Goal: Task Accomplishment & Management: Use online tool/utility

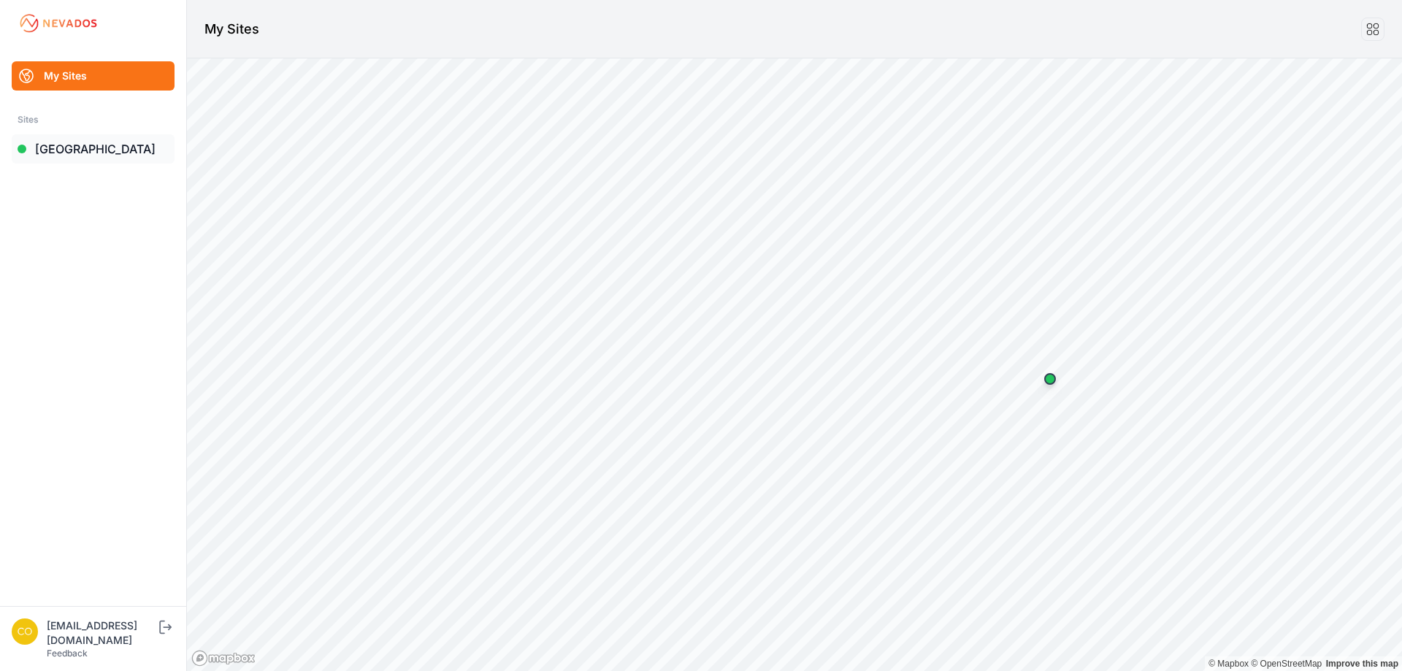
click at [71, 146] on link "[GEOGRAPHIC_DATA]" at bounding box center [93, 148] width 163 height 29
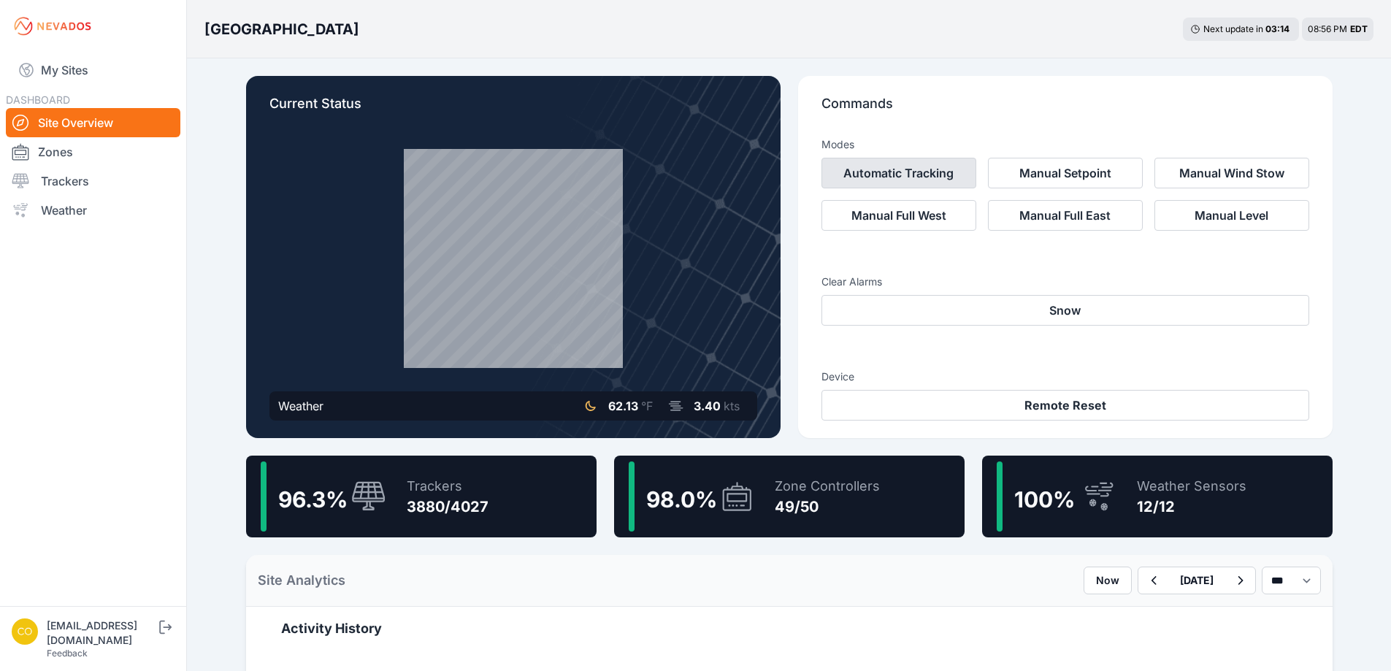
click at [852, 175] on button "Automatic Tracking" at bounding box center [899, 173] width 155 height 31
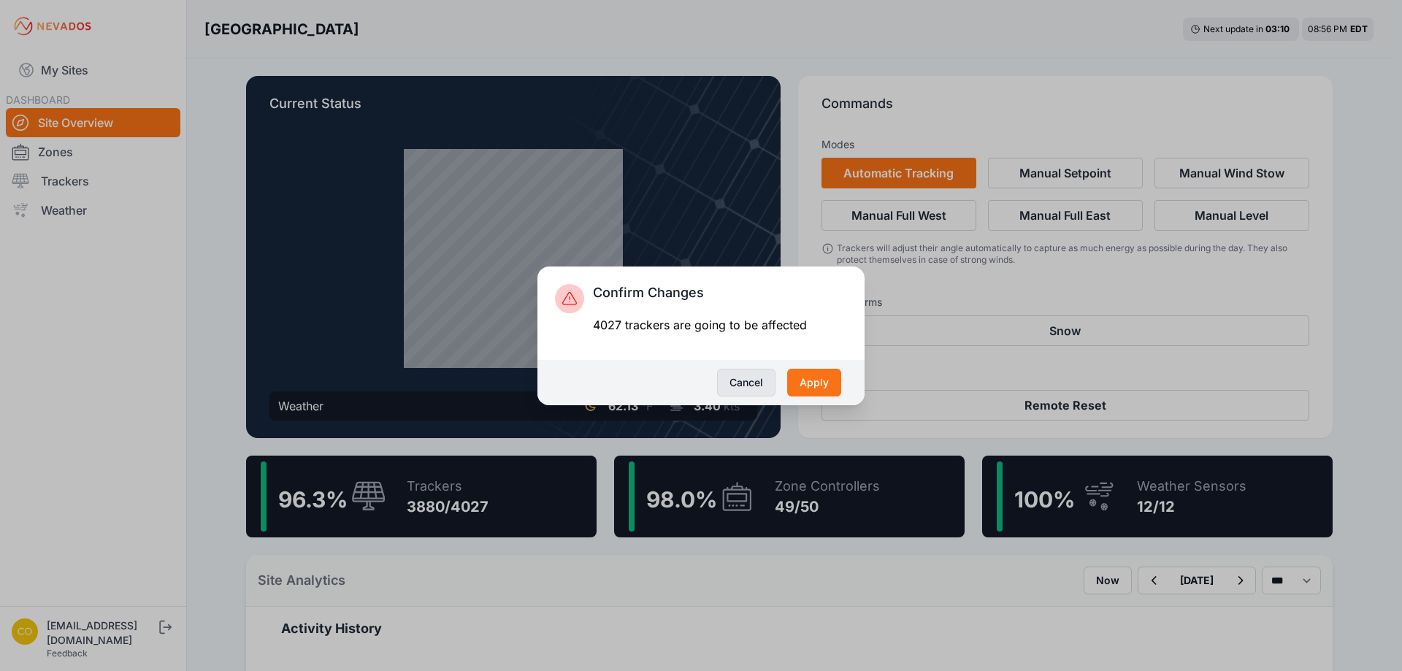
click at [755, 384] on button "Cancel" at bounding box center [746, 383] width 58 height 28
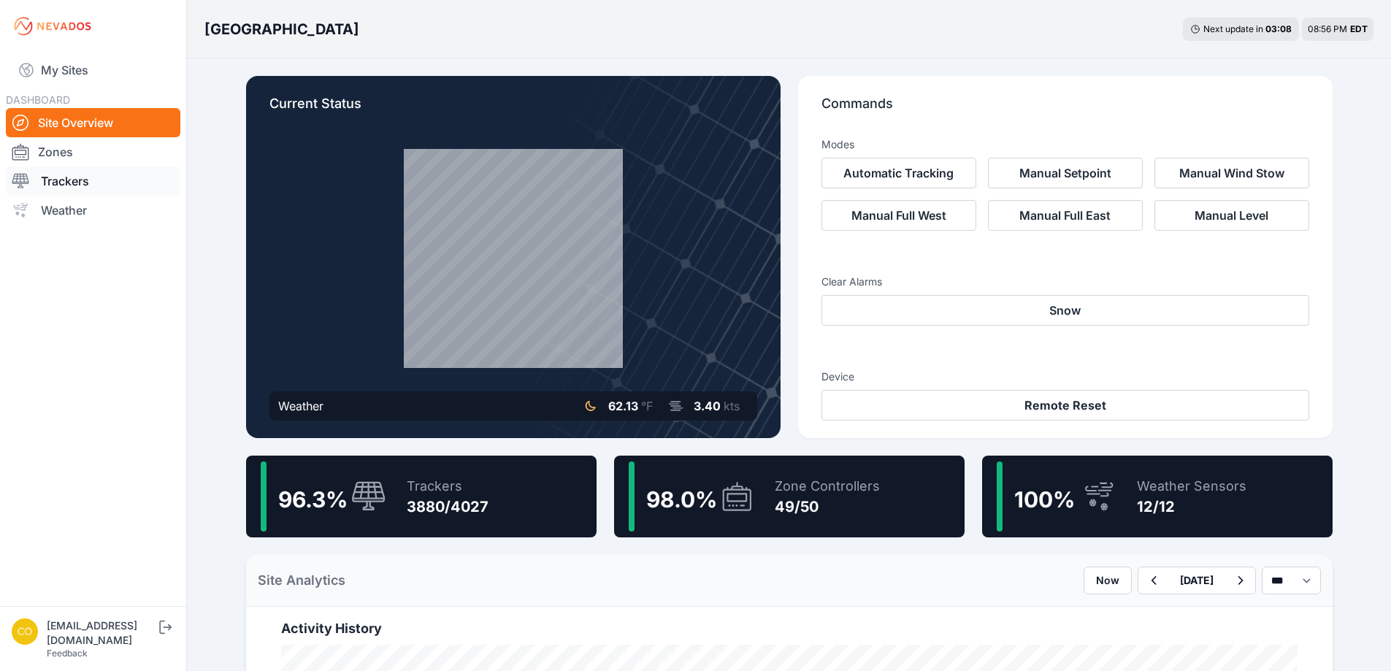
click at [42, 180] on link "Trackers" at bounding box center [93, 181] width 175 height 29
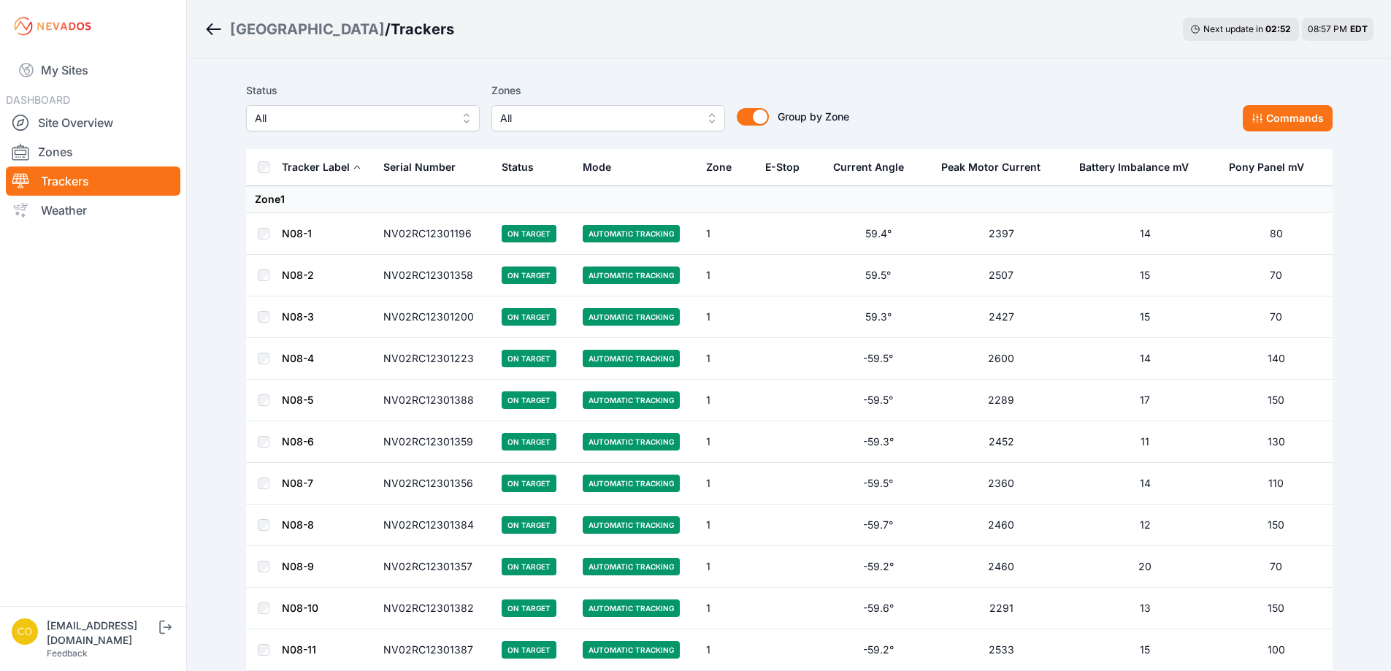
click at [622, 110] on span "All" at bounding box center [598, 119] width 196 height 18
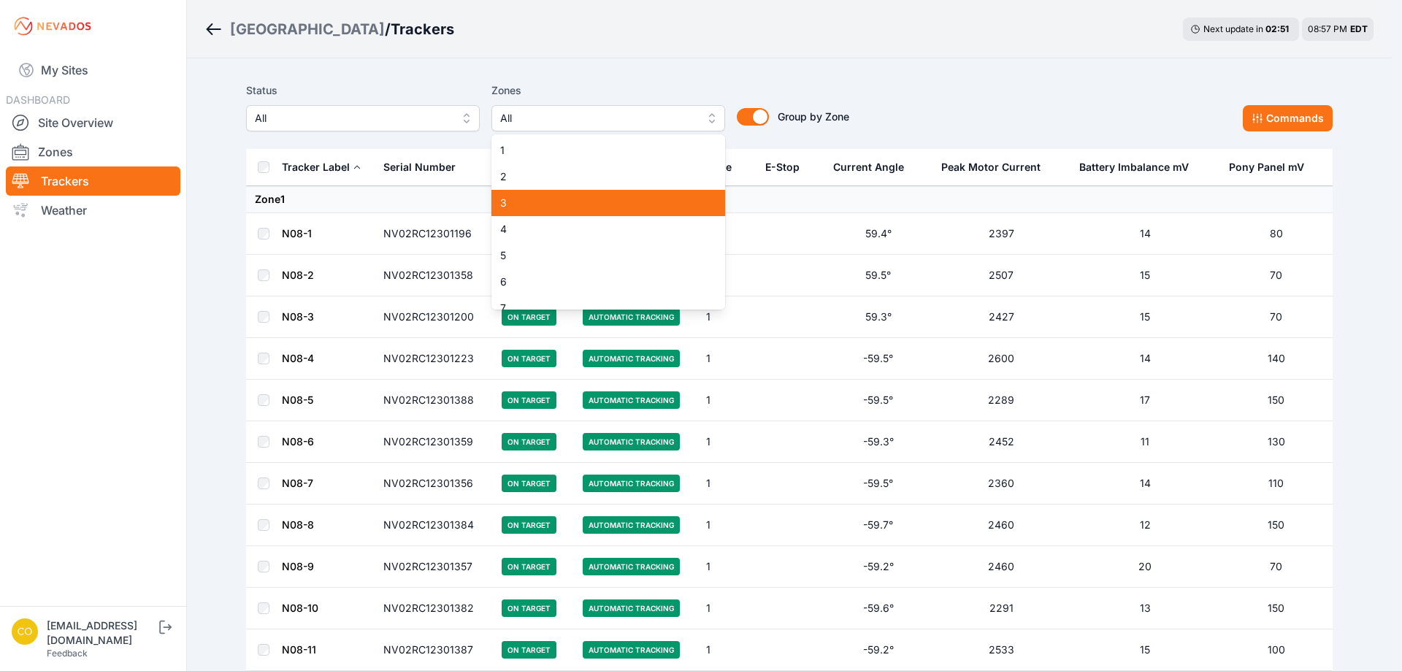
click at [543, 198] on span "3" at bounding box center [599, 203] width 199 height 15
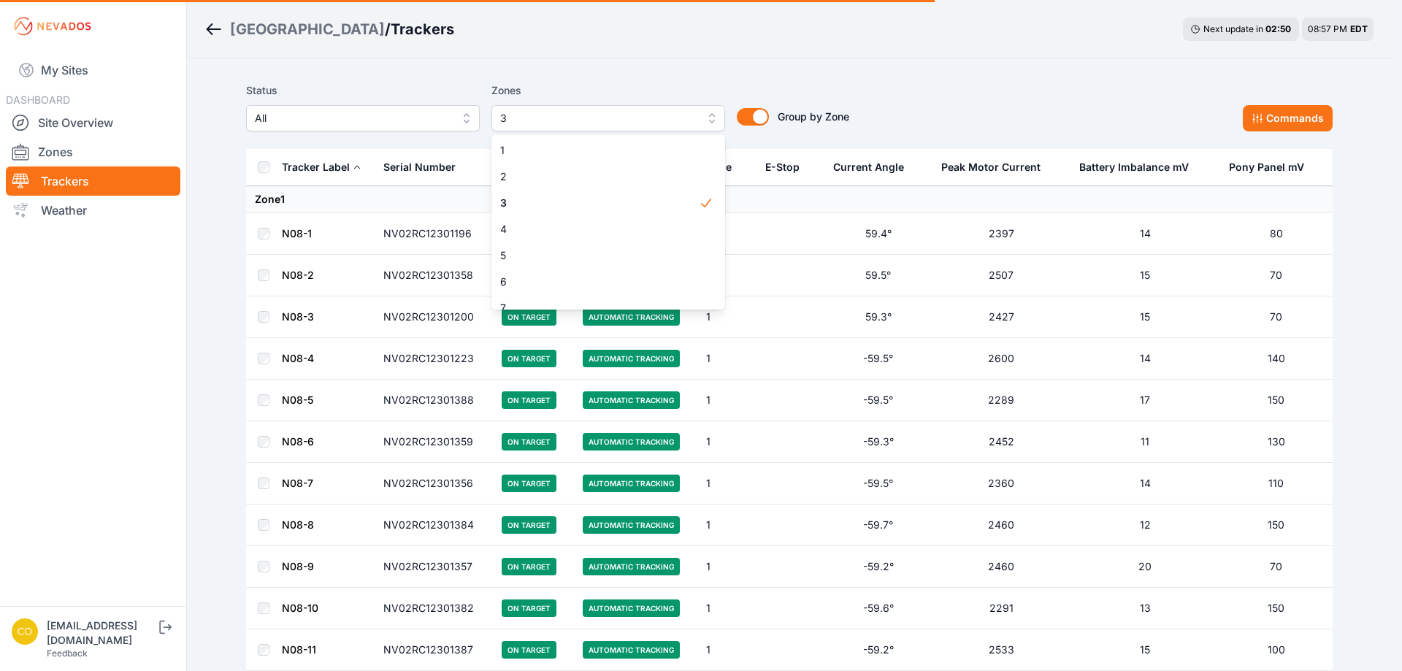
click at [1029, 100] on div "Status All Zones 3 1 2 3 4 5 6 7 8 9 10 11 12 13 14 15 16 17 18 19 20 21 22 23 …" at bounding box center [789, 107] width 1087 height 50
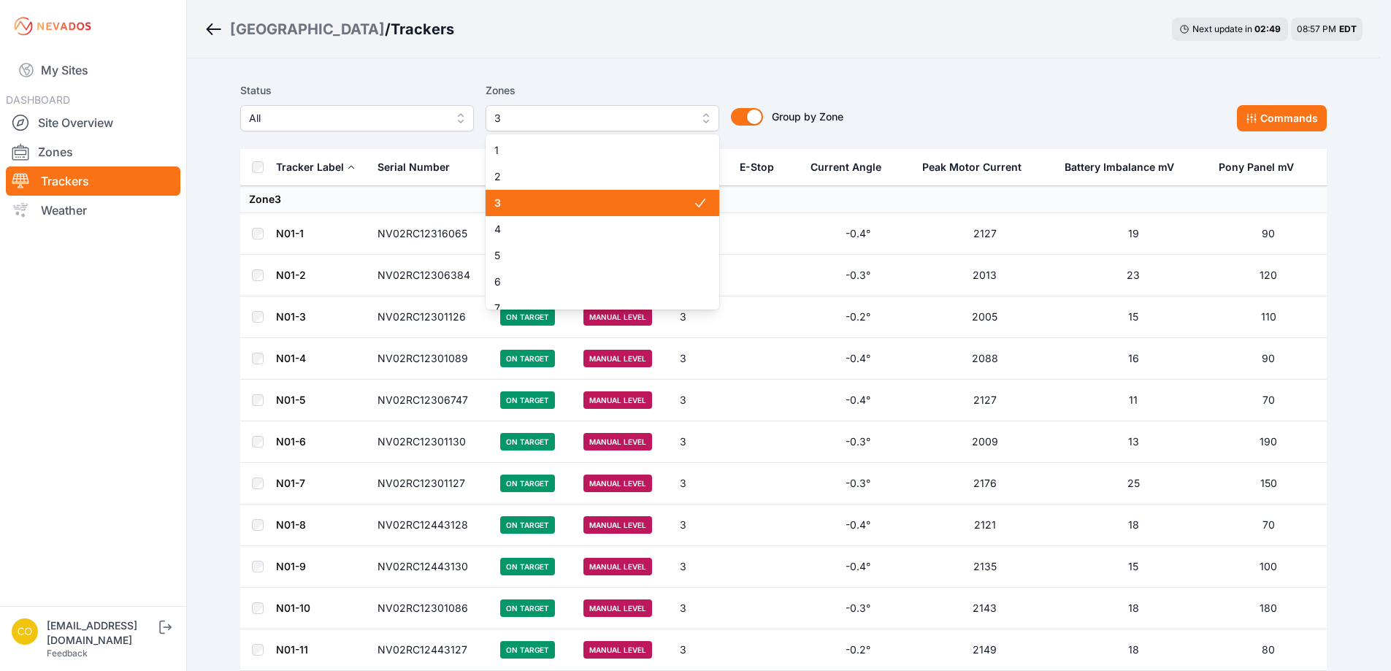
click at [679, 115] on span "3" at bounding box center [592, 119] width 196 height 18
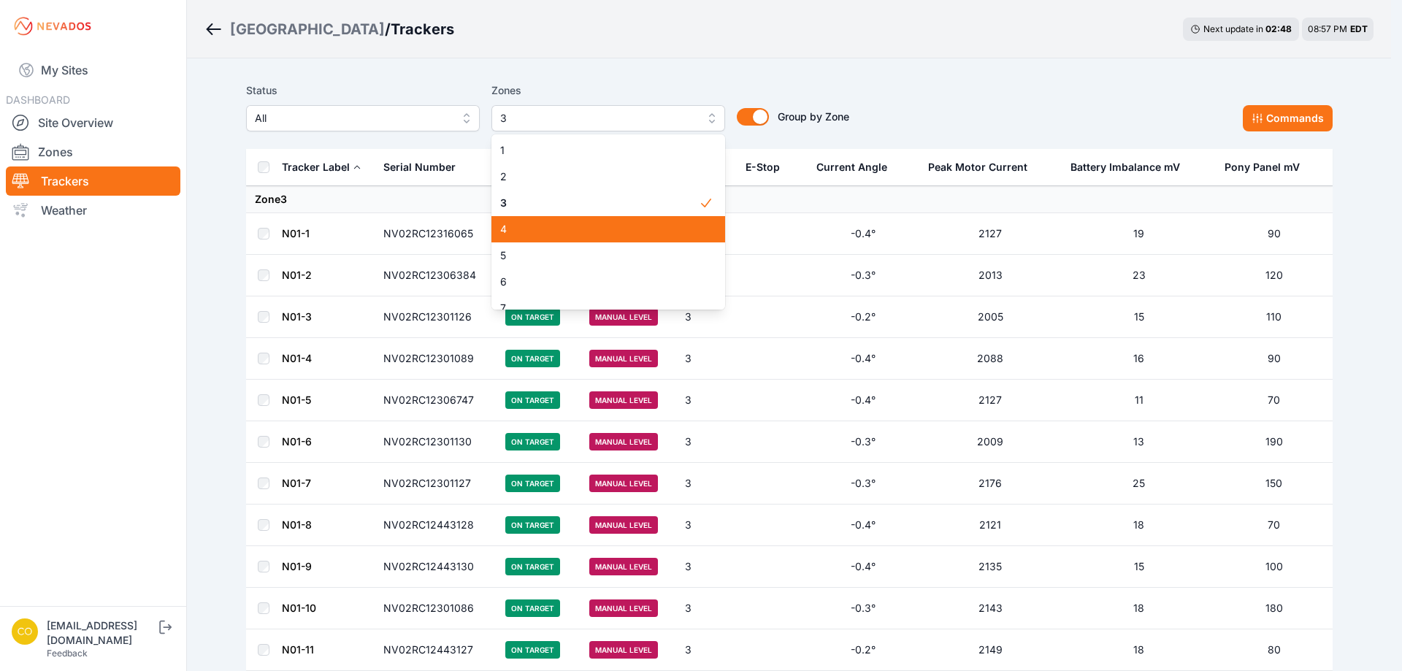
click at [584, 221] on div "4" at bounding box center [609, 229] width 234 height 26
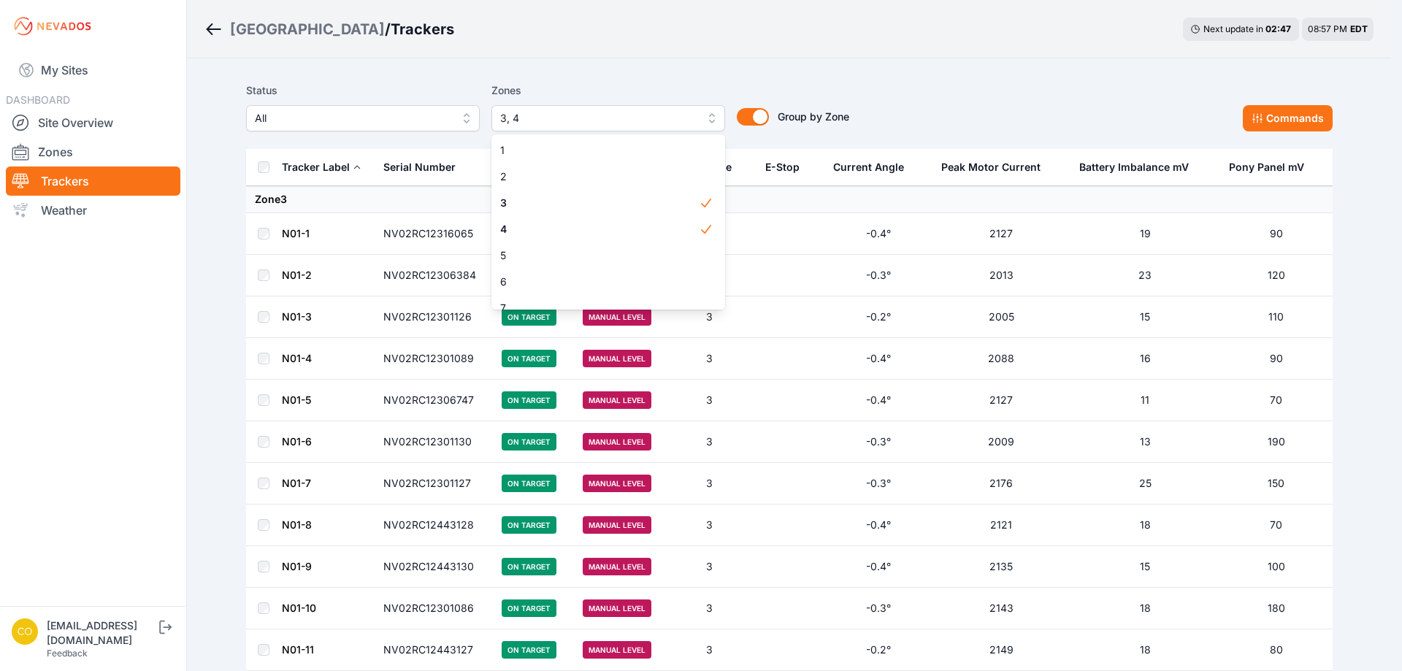
click at [699, 202] on icon at bounding box center [706, 203] width 15 height 15
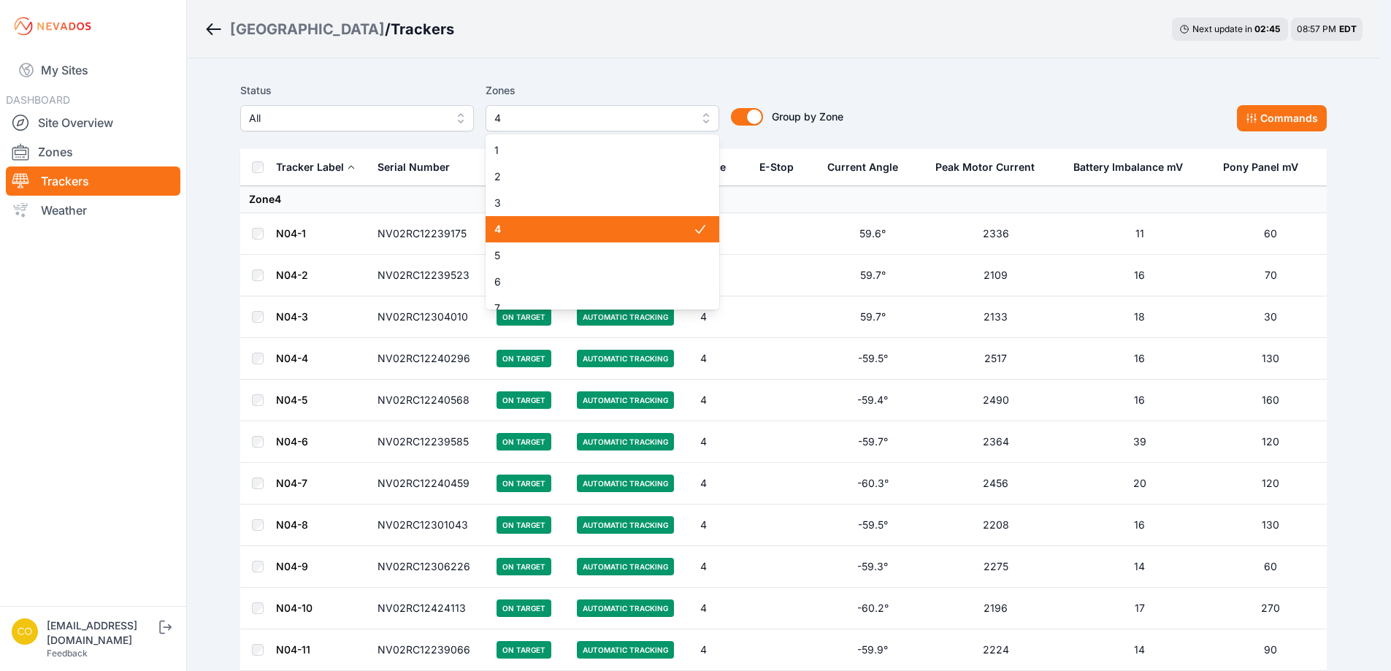
click at [709, 121] on button "4" at bounding box center [603, 118] width 234 height 26
click at [607, 230] on span "4" at bounding box center [599, 229] width 199 height 15
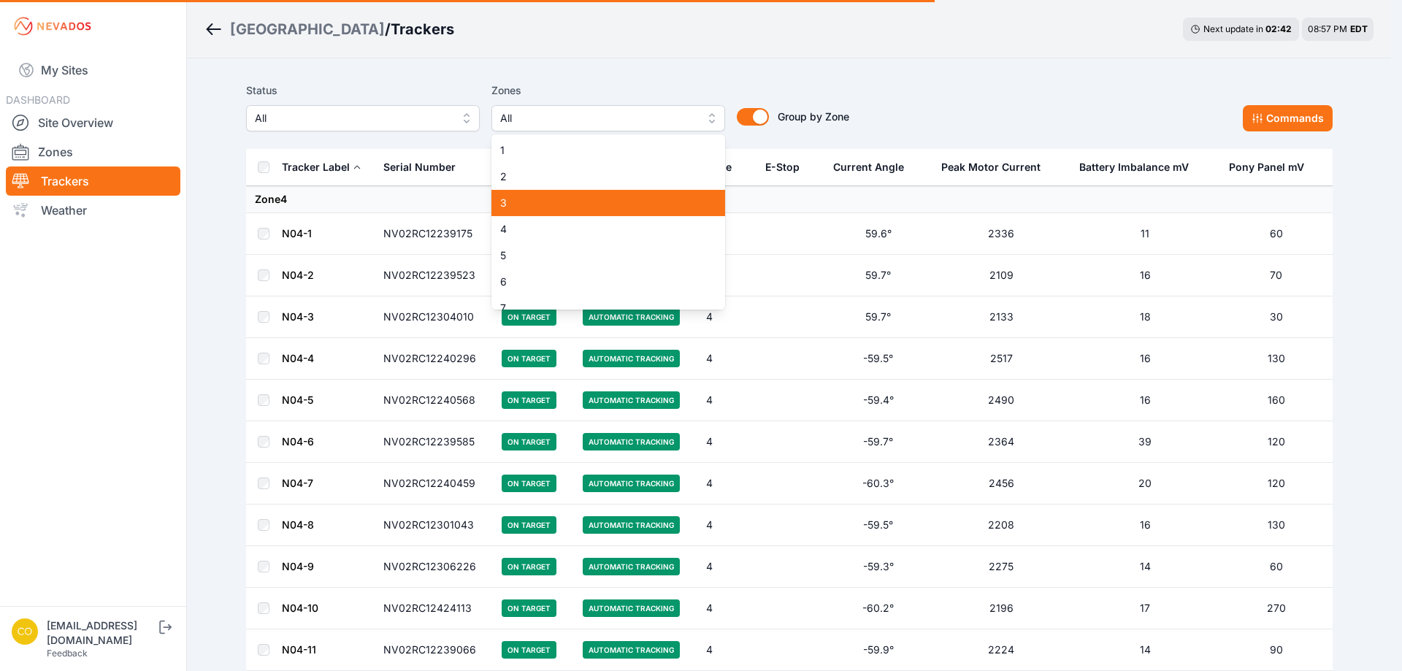
click at [608, 202] on span "3" at bounding box center [599, 203] width 199 height 15
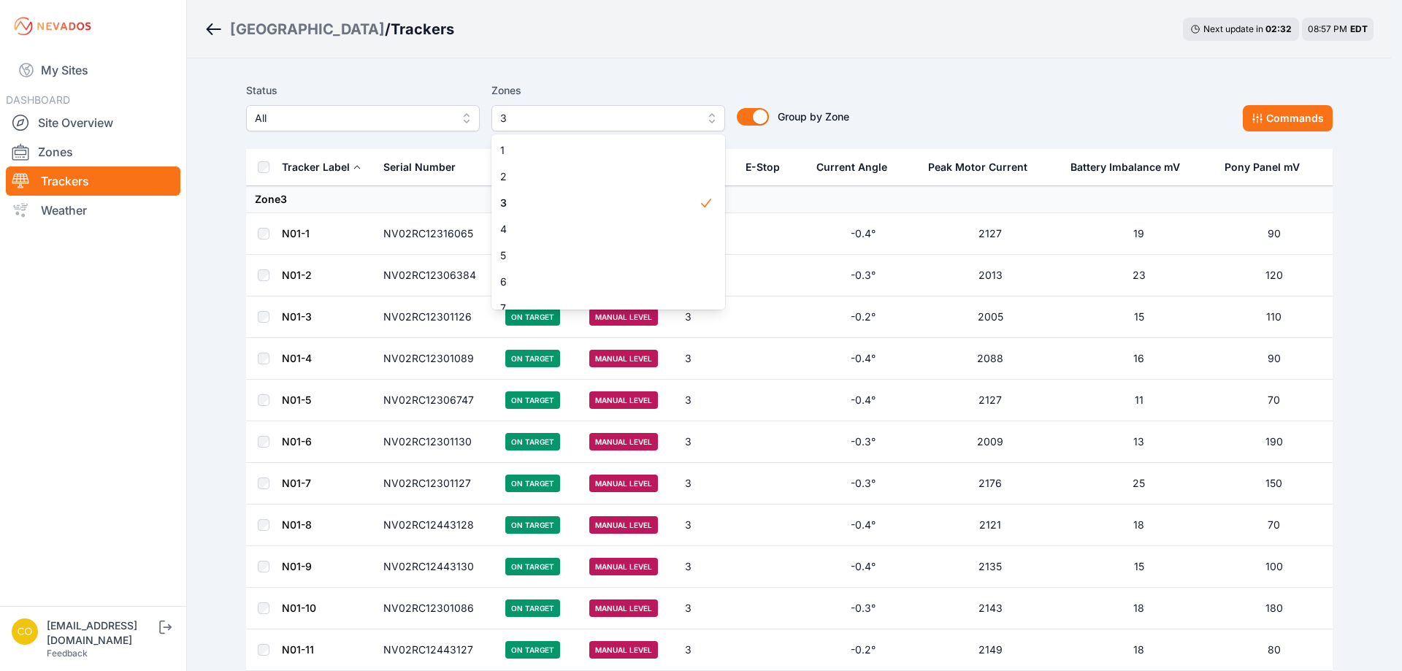
click at [1270, 120] on div "Status All Zones 3 1 2 3 4 5 6 7 8 9 10 11 12 13 14 15 16 17 18 19 20 21 22 23 …" at bounding box center [789, 107] width 1087 height 50
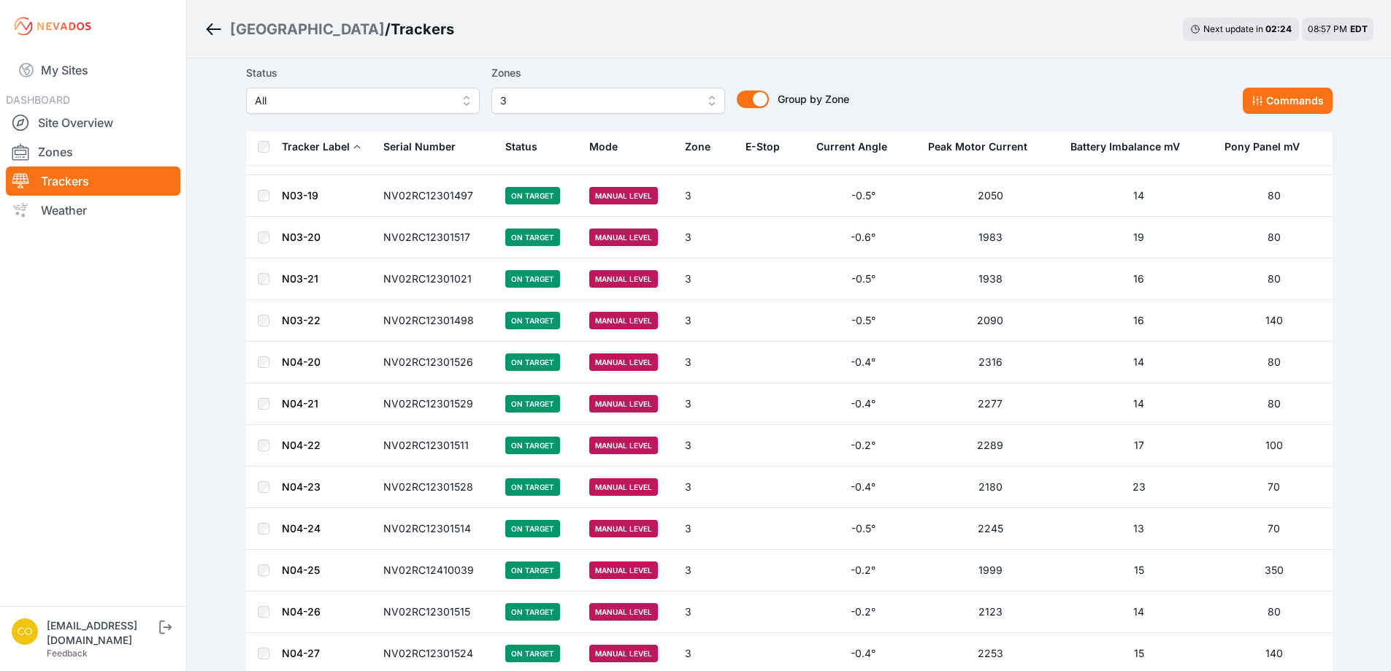
scroll to position [4310, 0]
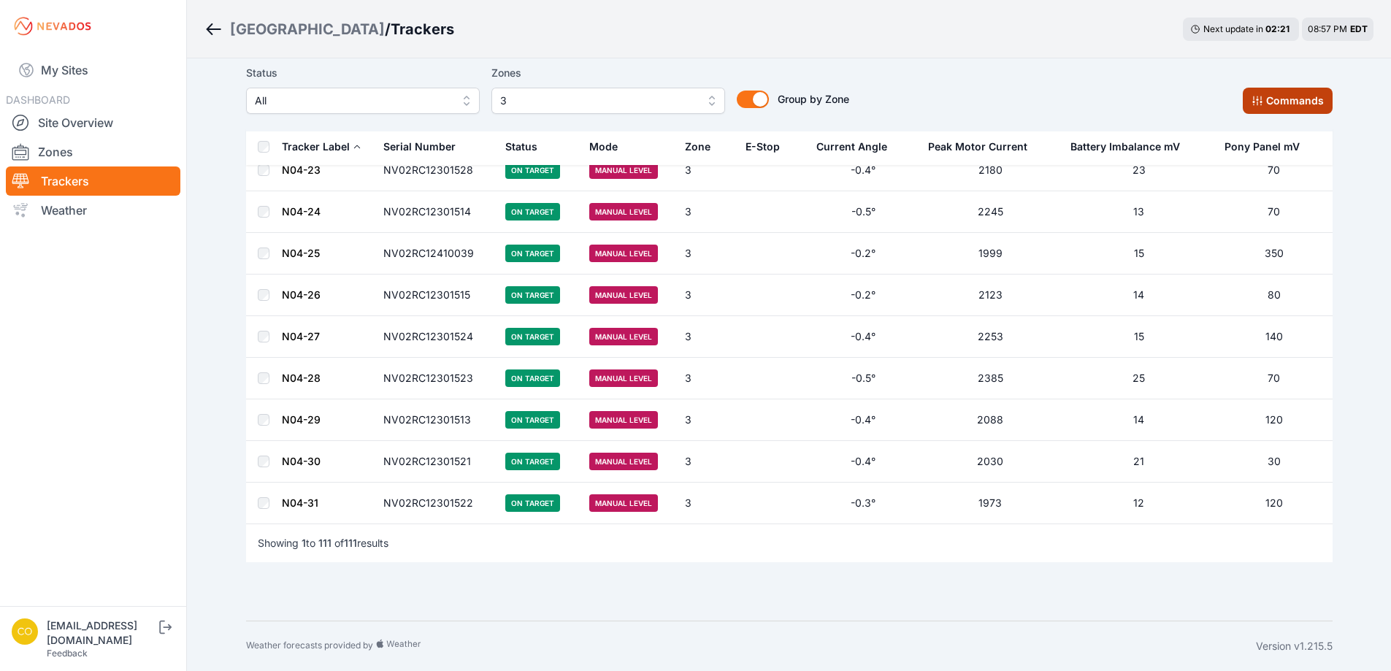
click at [1276, 99] on button "Commands" at bounding box center [1288, 101] width 90 height 26
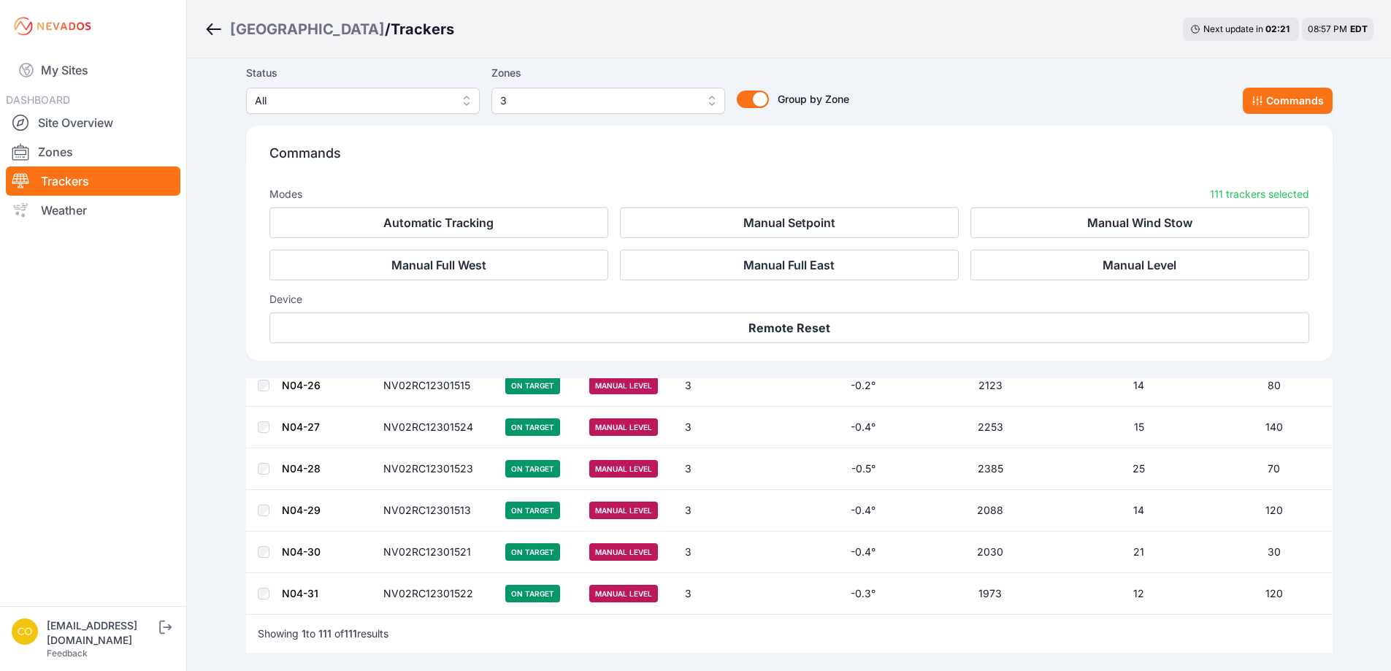
scroll to position [4557, 0]
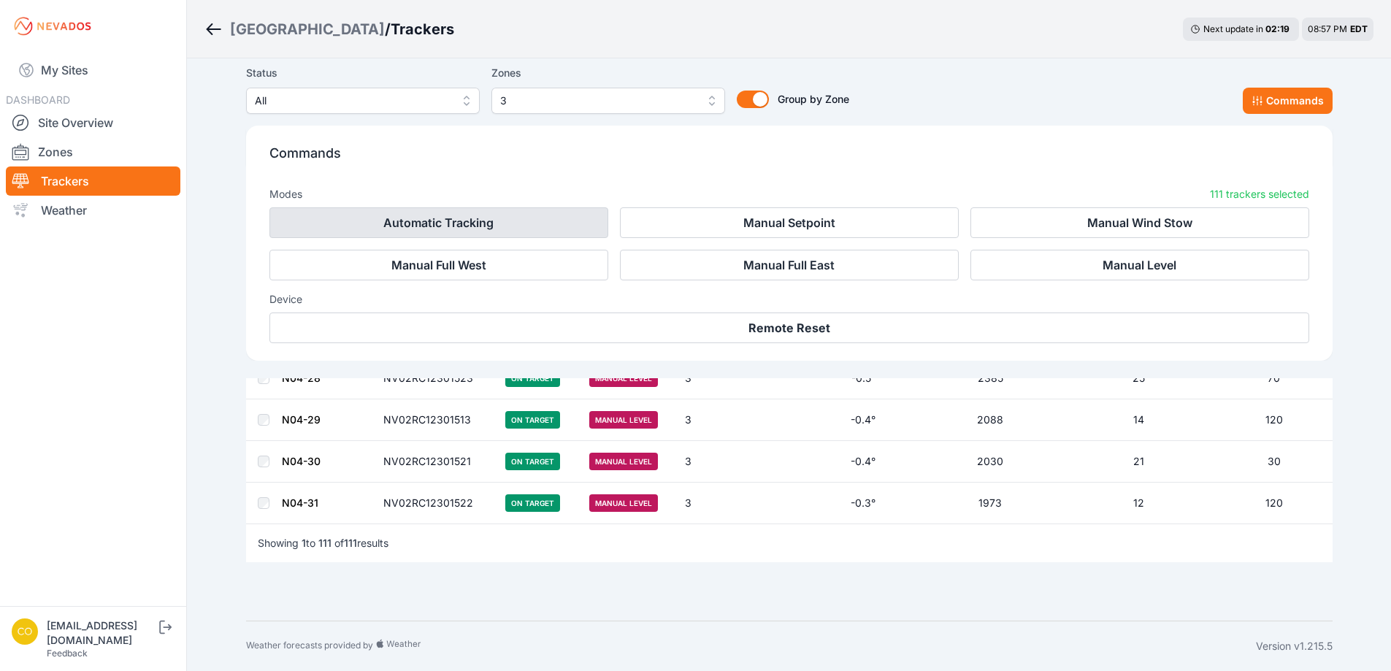
click at [504, 227] on button "Automatic Tracking" at bounding box center [438, 222] width 339 height 31
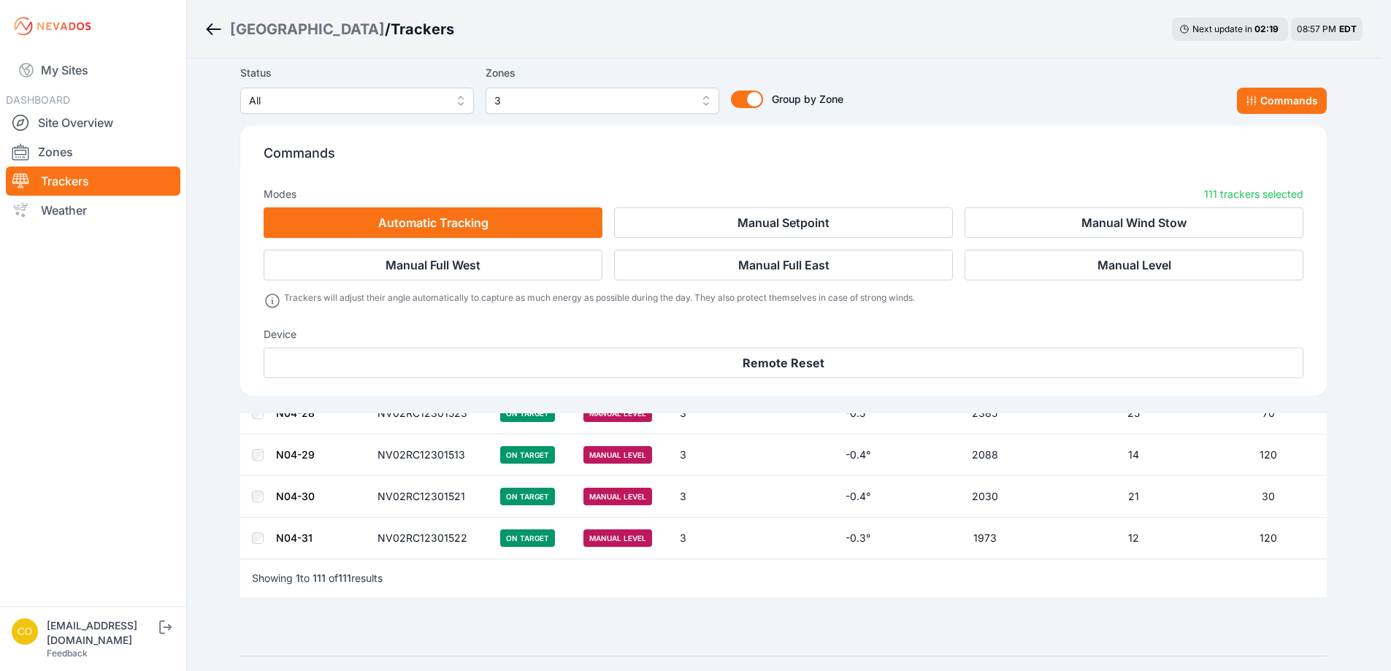
scroll to position [4592, 0]
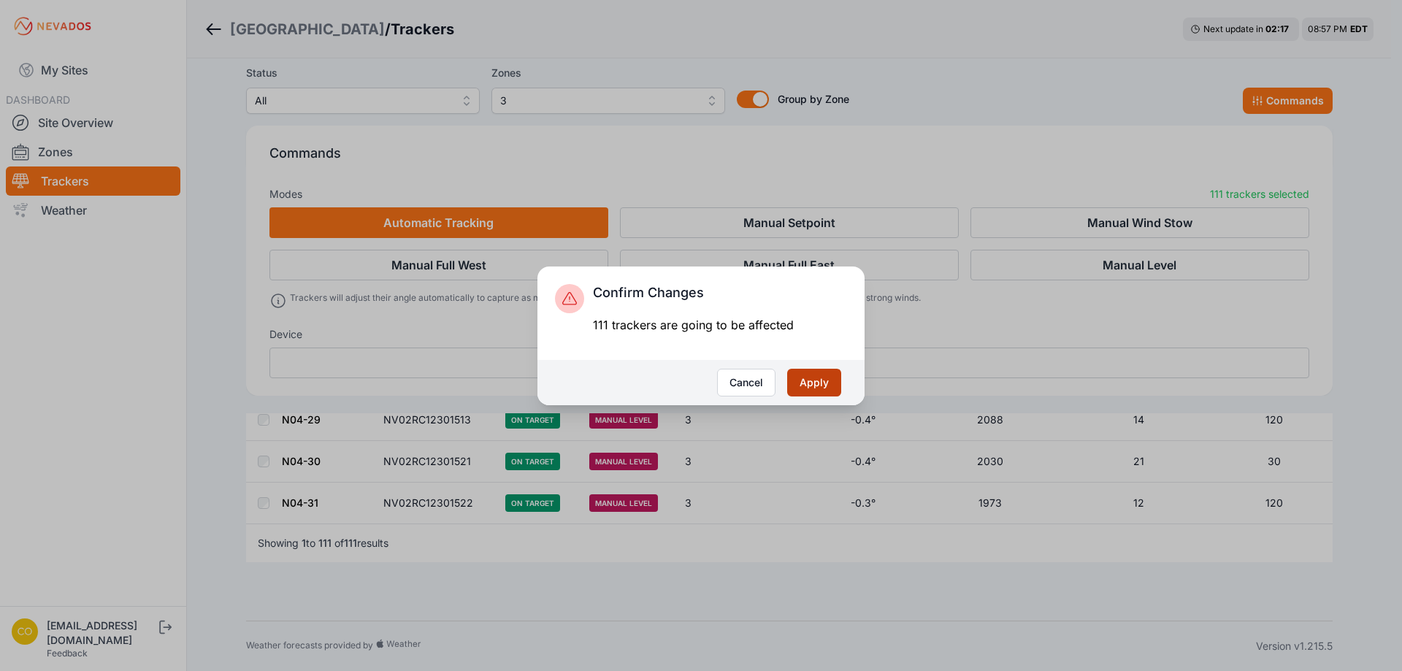
click at [825, 386] on button "Apply" at bounding box center [814, 383] width 54 height 28
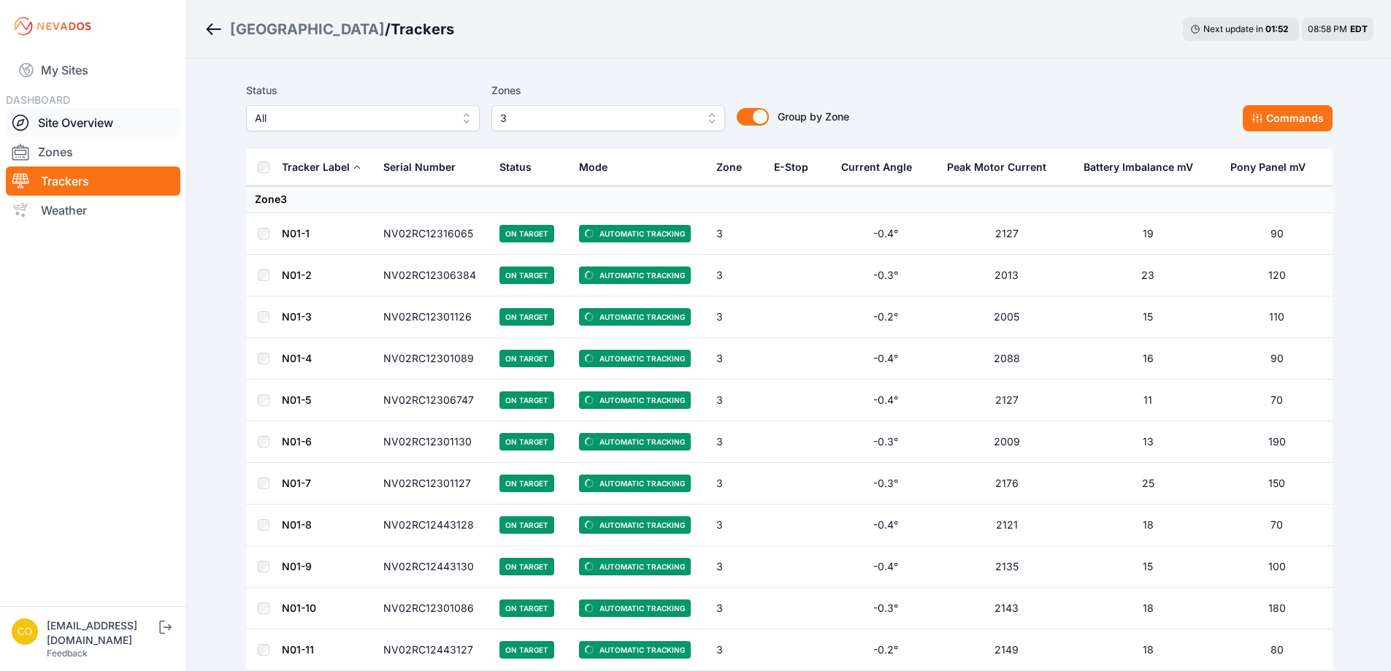
click at [77, 119] on link "Site Overview" at bounding box center [93, 122] width 175 height 29
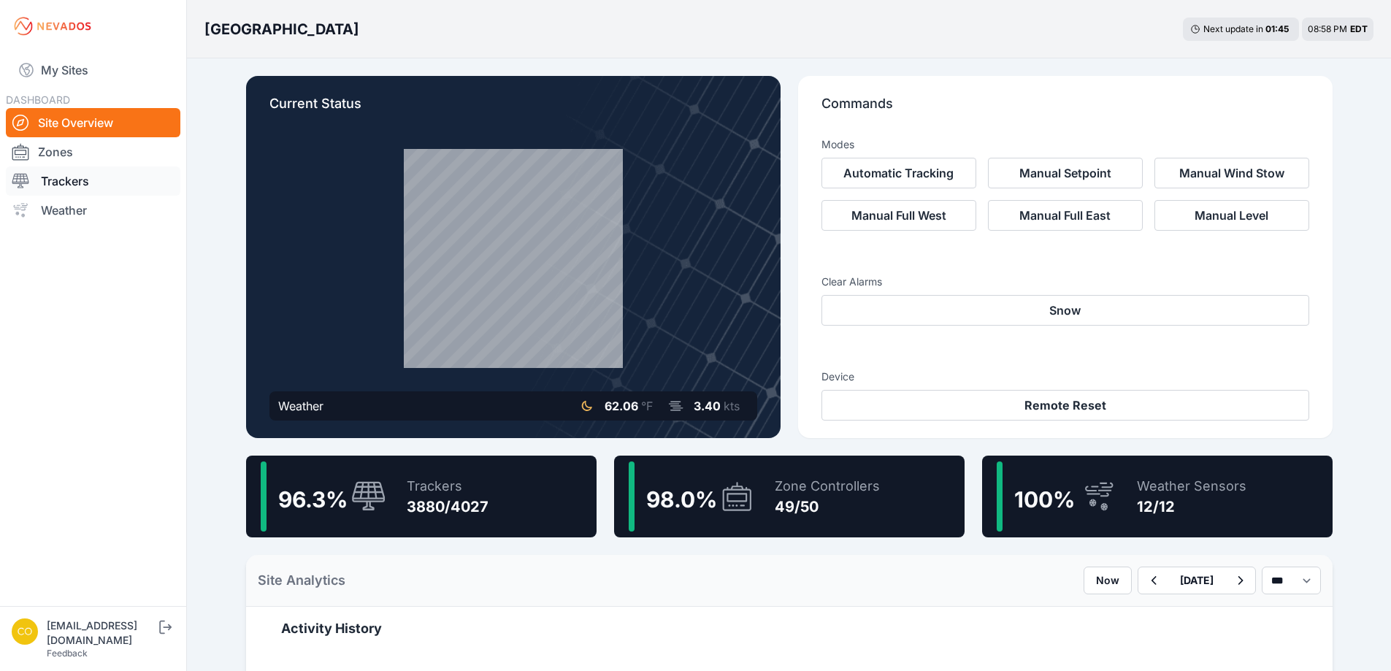
click at [68, 184] on link "Trackers" at bounding box center [93, 181] width 175 height 29
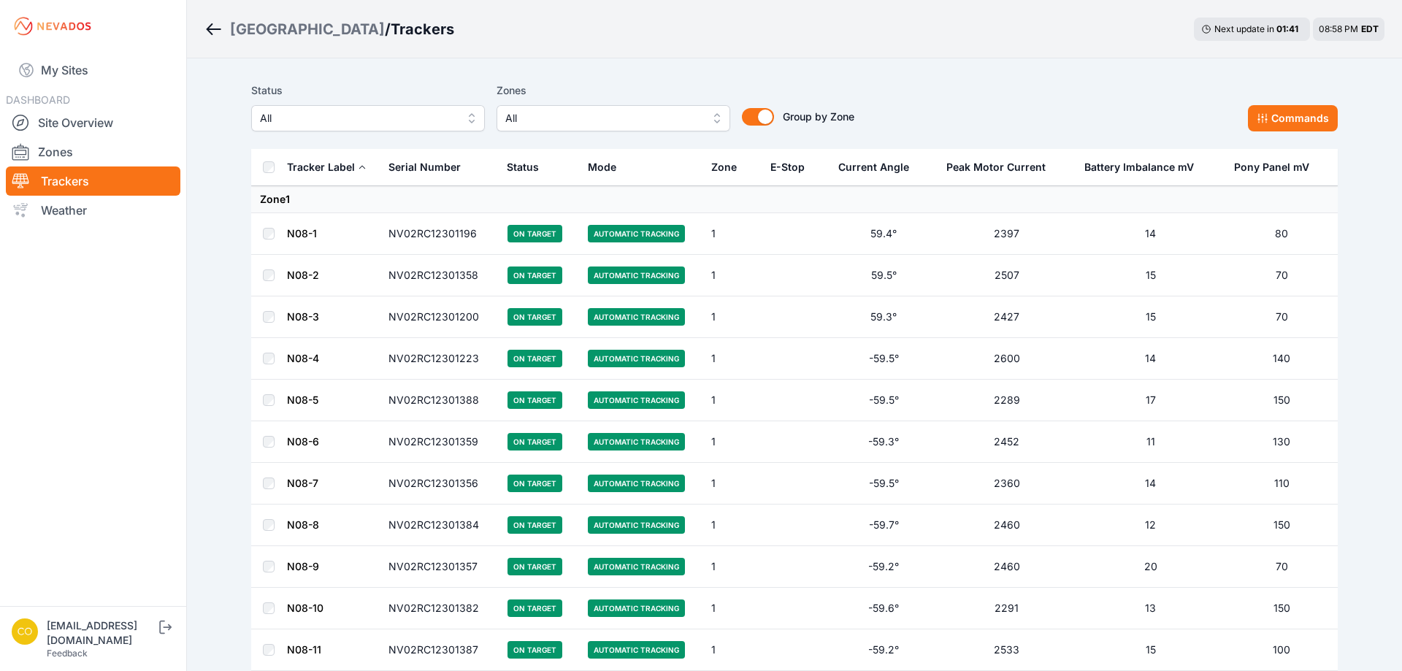
click at [638, 121] on span "All" at bounding box center [603, 119] width 196 height 18
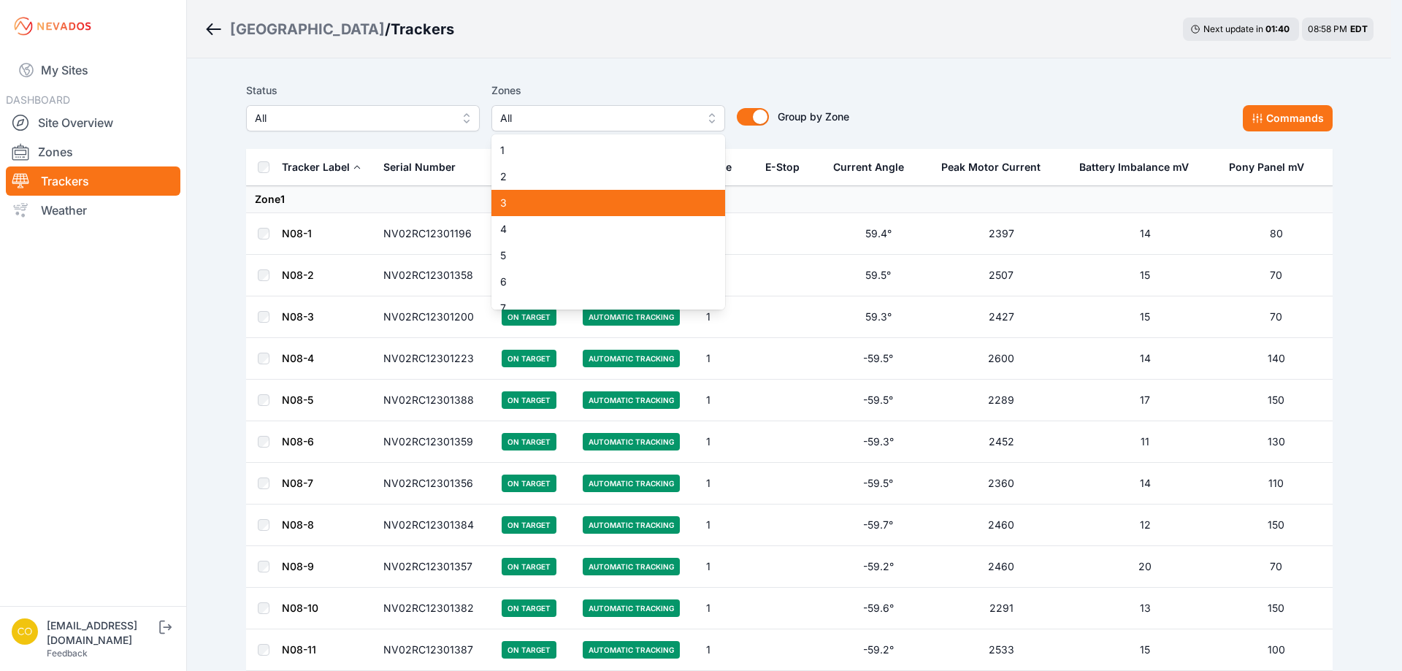
click at [544, 207] on span "3" at bounding box center [599, 203] width 199 height 15
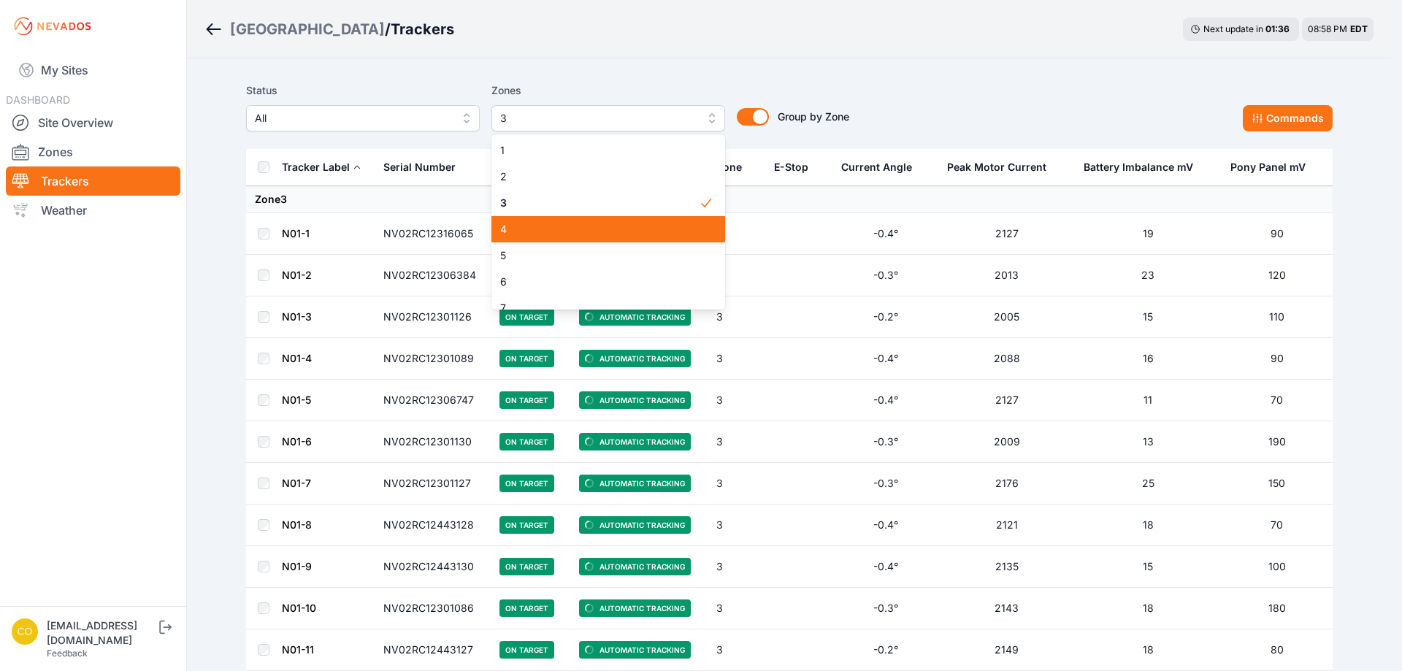
click at [603, 228] on span "4" at bounding box center [599, 229] width 199 height 15
click at [616, 229] on span "4" at bounding box center [599, 229] width 199 height 15
click at [624, 207] on span "3" at bounding box center [599, 203] width 199 height 15
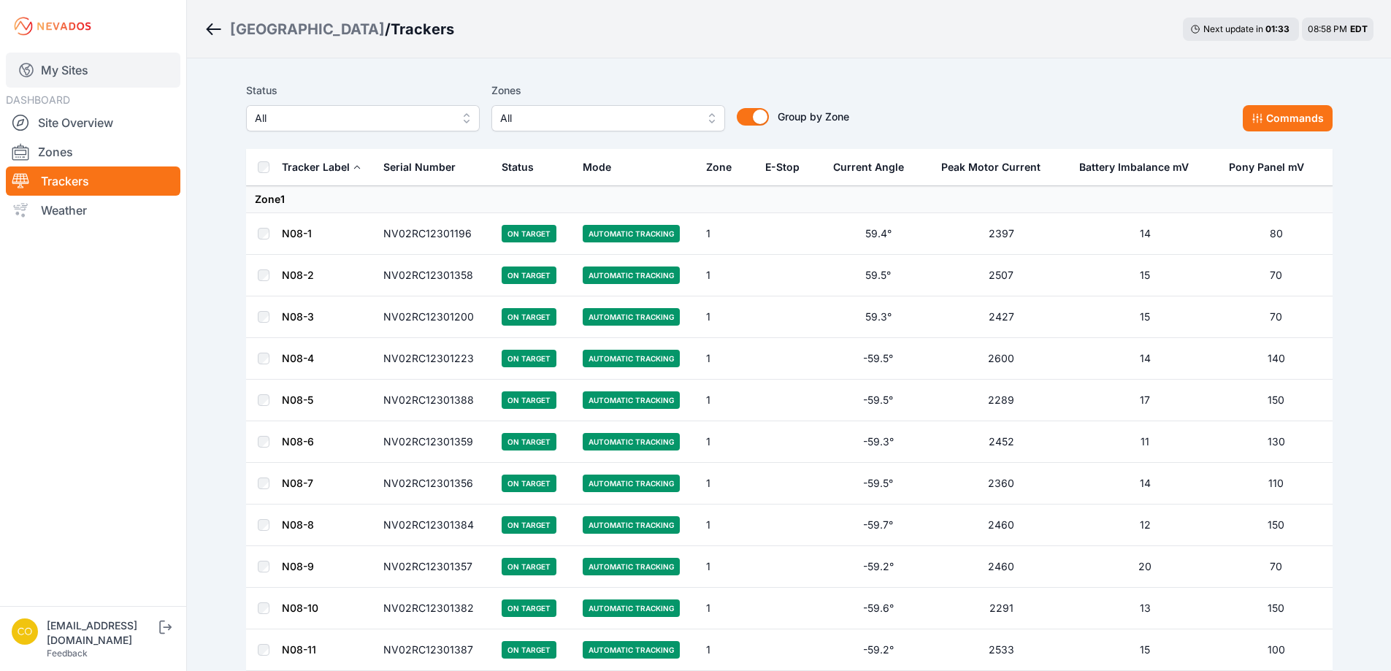
click at [77, 74] on link "My Sites" at bounding box center [93, 70] width 175 height 35
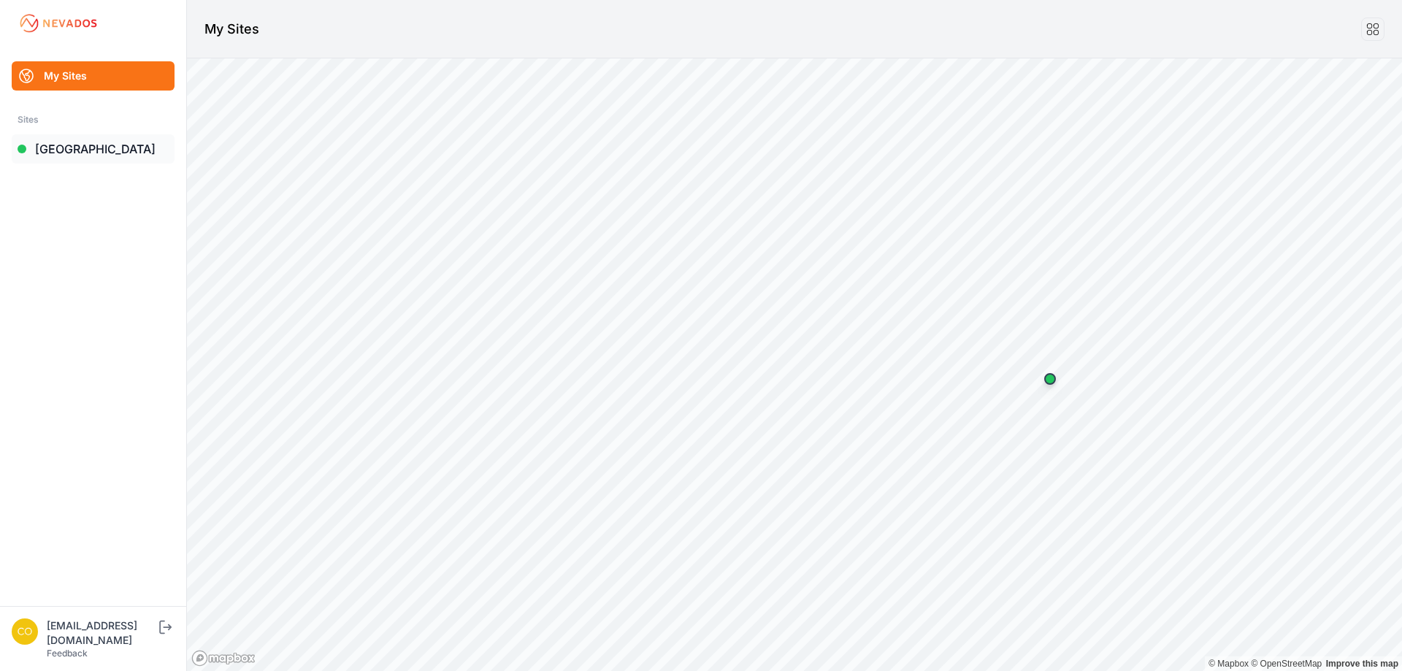
click at [37, 142] on link "[GEOGRAPHIC_DATA]" at bounding box center [93, 148] width 163 height 29
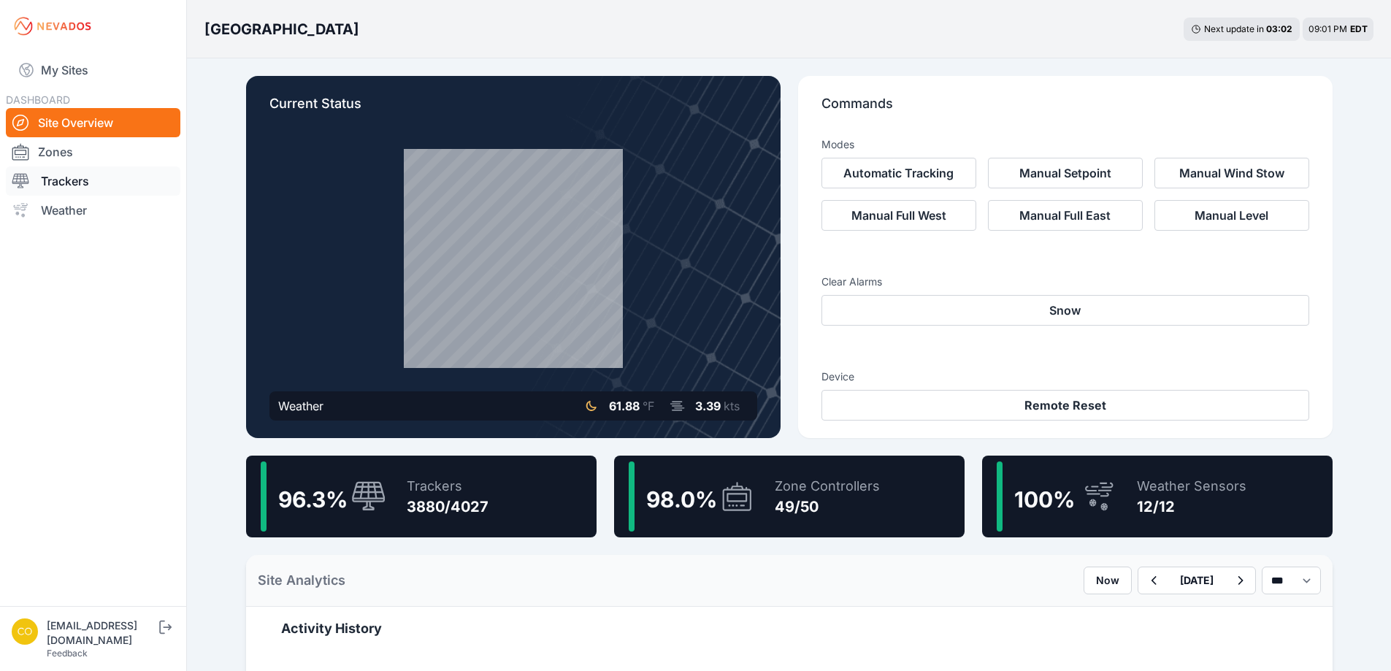
click at [91, 182] on link "Trackers" at bounding box center [93, 181] width 175 height 29
